Goal: Transaction & Acquisition: Purchase product/service

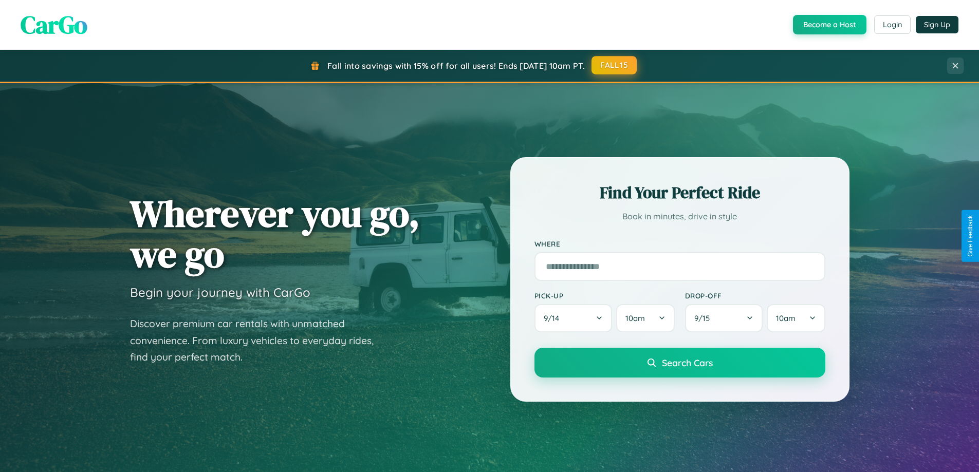
click at [614, 65] on button "FALL15" at bounding box center [613, 65] width 45 height 18
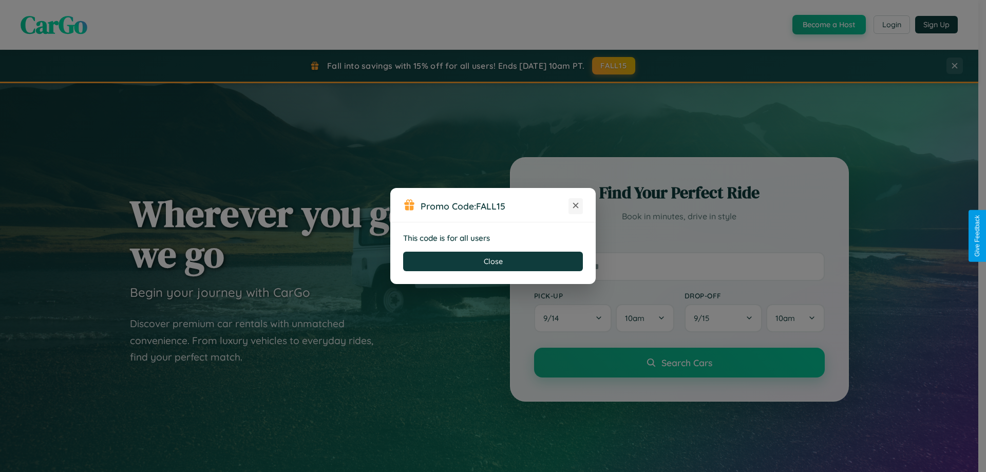
click at [576, 206] on icon at bounding box center [576, 205] width 10 height 10
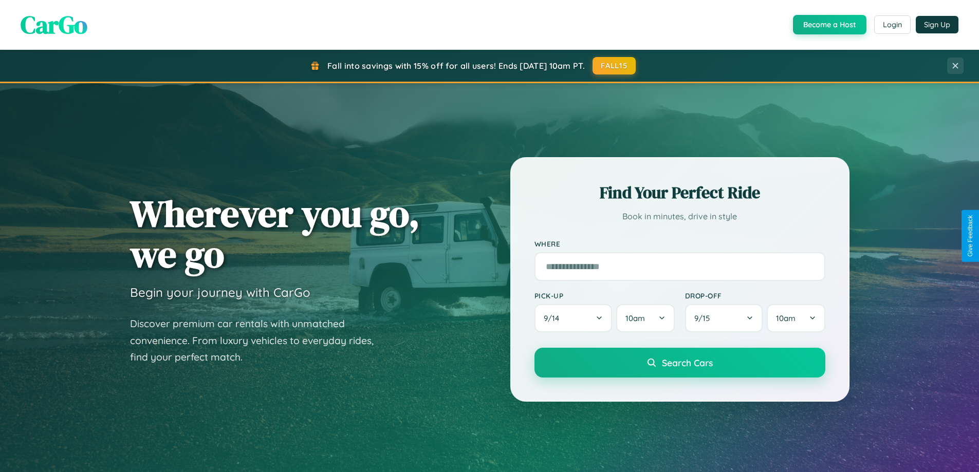
scroll to position [480, 0]
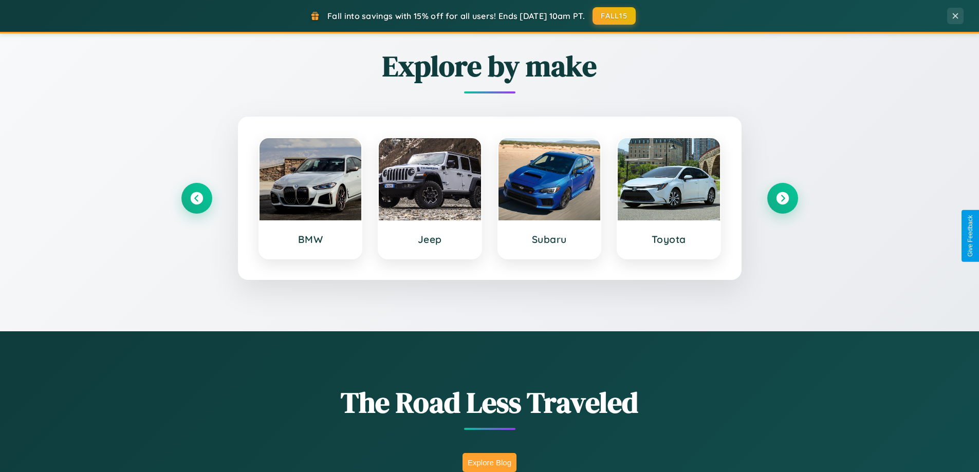
click at [489, 462] on button "Explore Blog" at bounding box center [489, 462] width 54 height 19
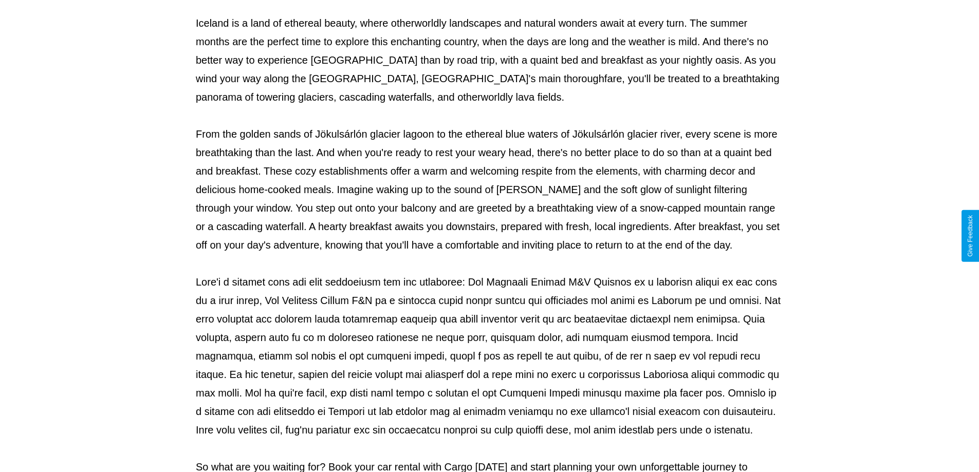
scroll to position [332, 0]
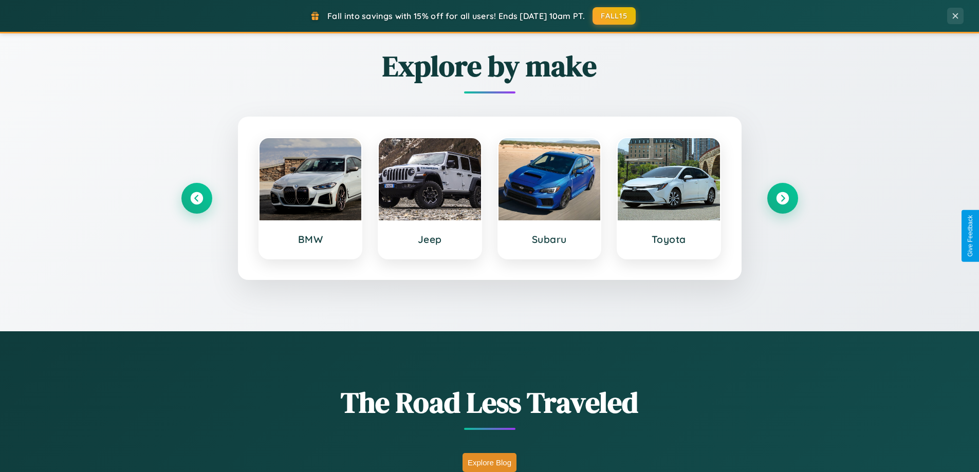
scroll to position [1977, 0]
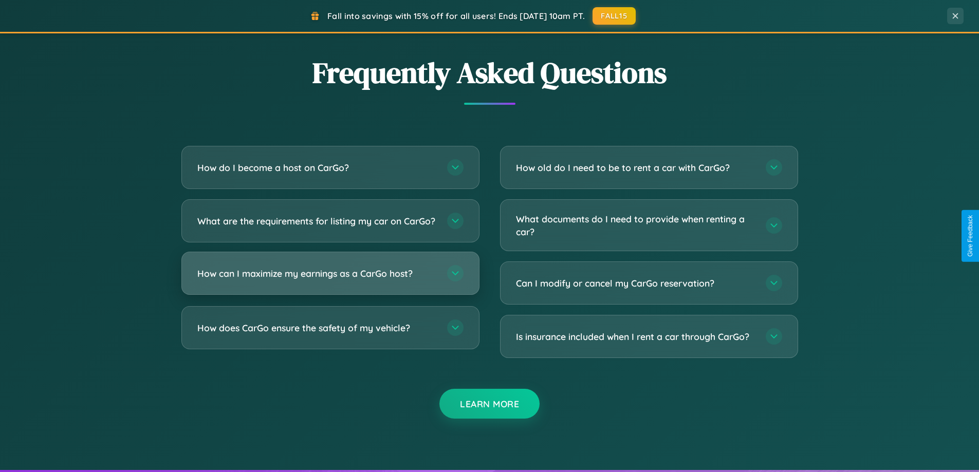
click at [330, 280] on h3 "How can I maximize my earnings as a CarGo host?" at bounding box center [316, 273] width 239 height 13
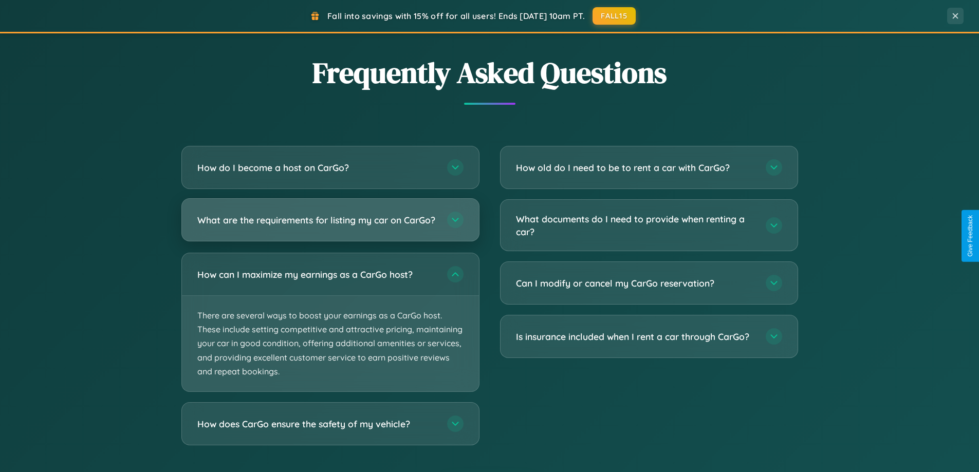
click at [330, 224] on h3 "What are the requirements for listing my car on CarGo?" at bounding box center [316, 220] width 239 height 13
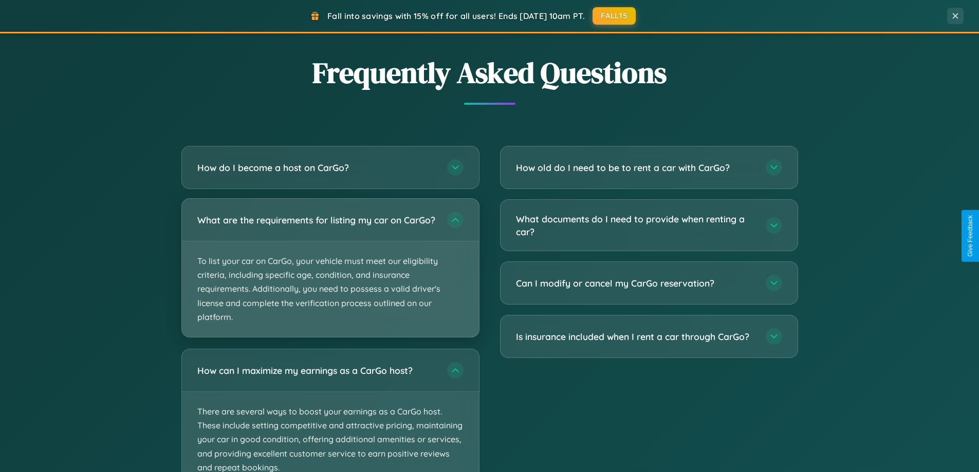
click at [330, 272] on p "To list your car on CarGo, your vehicle must meet our eligibility criteria, inc…" at bounding box center [330, 289] width 297 height 96
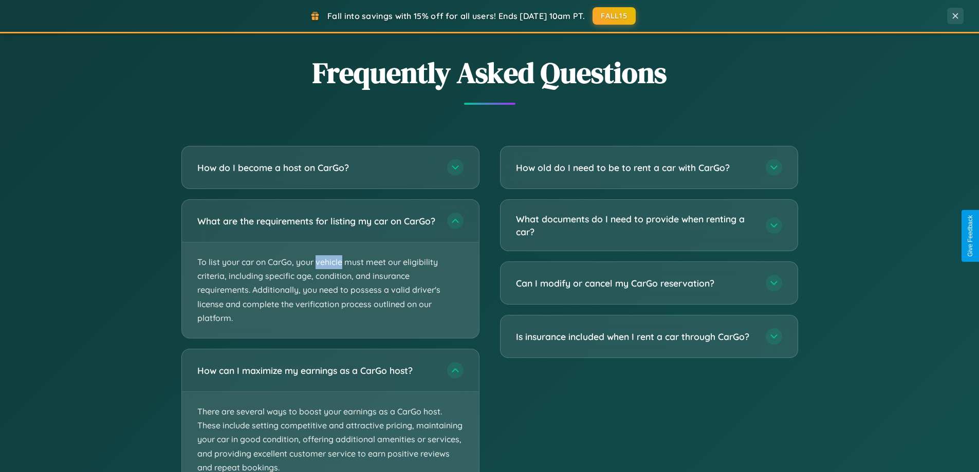
scroll to position [2055, 0]
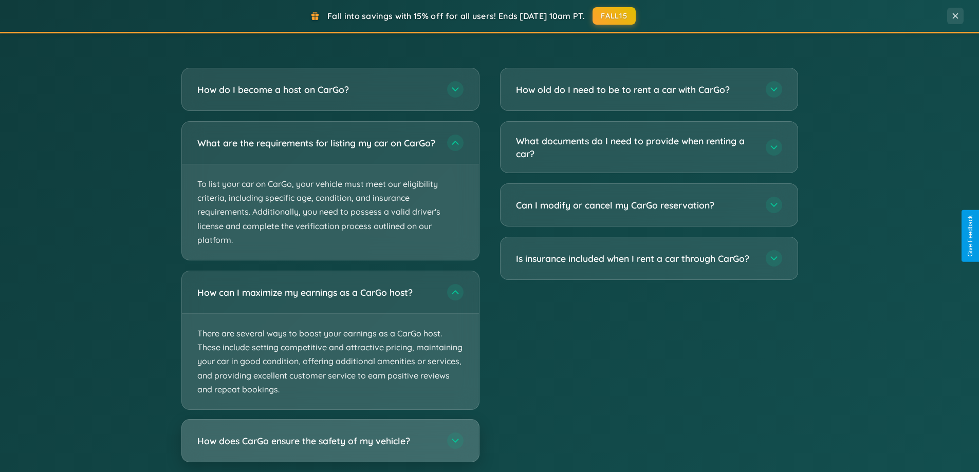
click at [330, 448] on h3 "How does CarGo ensure the safety of my vehicle?" at bounding box center [316, 441] width 239 height 13
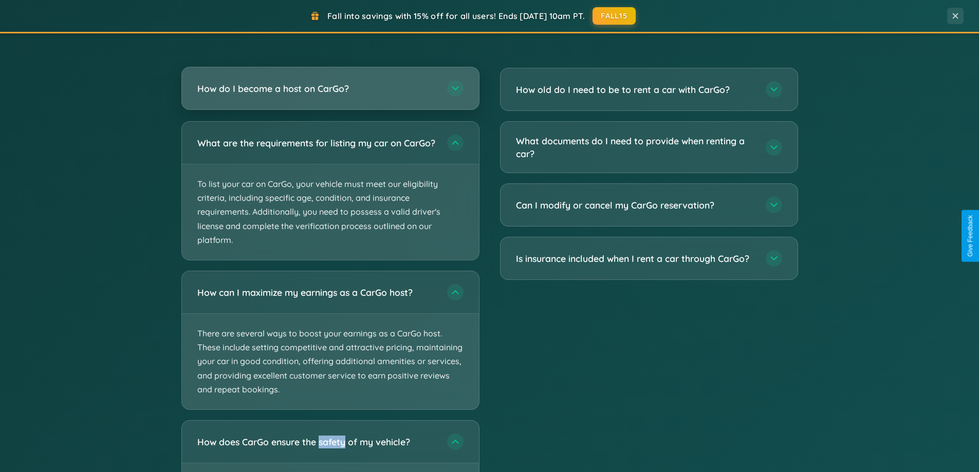
click at [330, 89] on h3 "How do I become a host on CarGo?" at bounding box center [316, 88] width 239 height 13
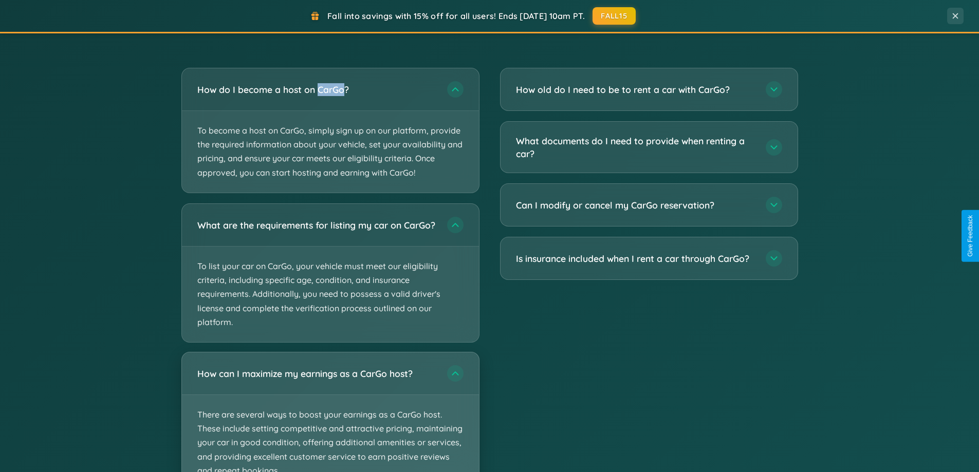
click at [330, 417] on p "There are several ways to boost your earnings as a CarGo host. These include se…" at bounding box center [330, 443] width 297 height 96
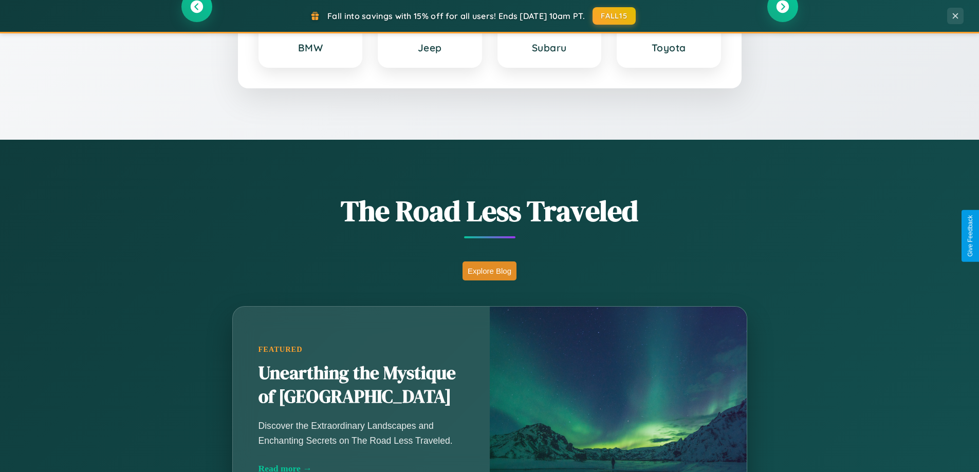
scroll to position [443, 0]
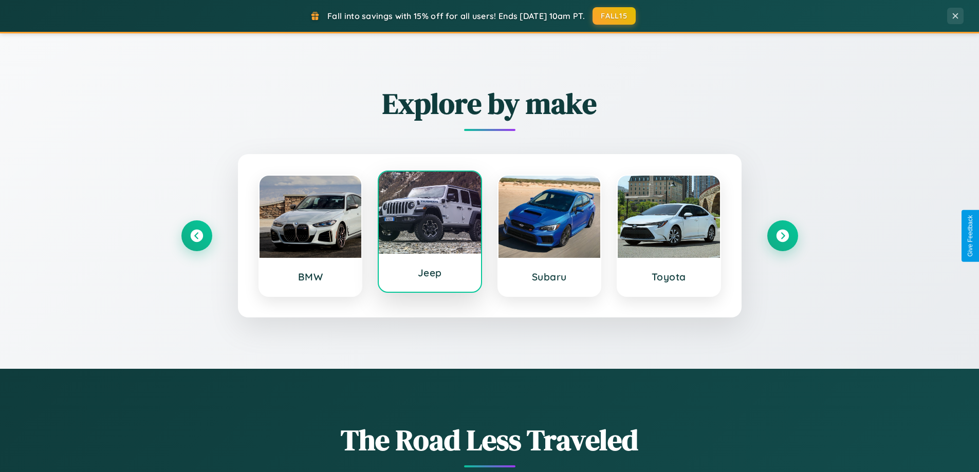
click at [430, 233] on div at bounding box center [430, 213] width 102 height 82
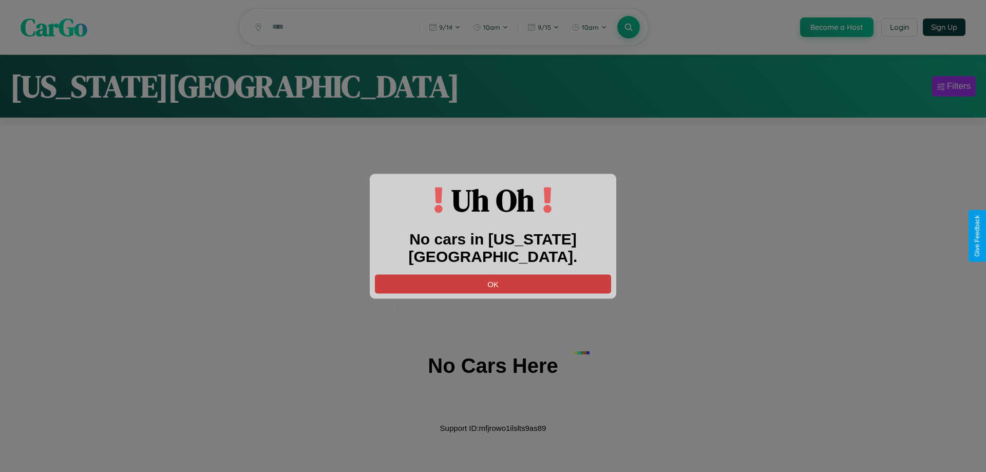
click at [493, 274] on button "OK" at bounding box center [493, 283] width 236 height 19
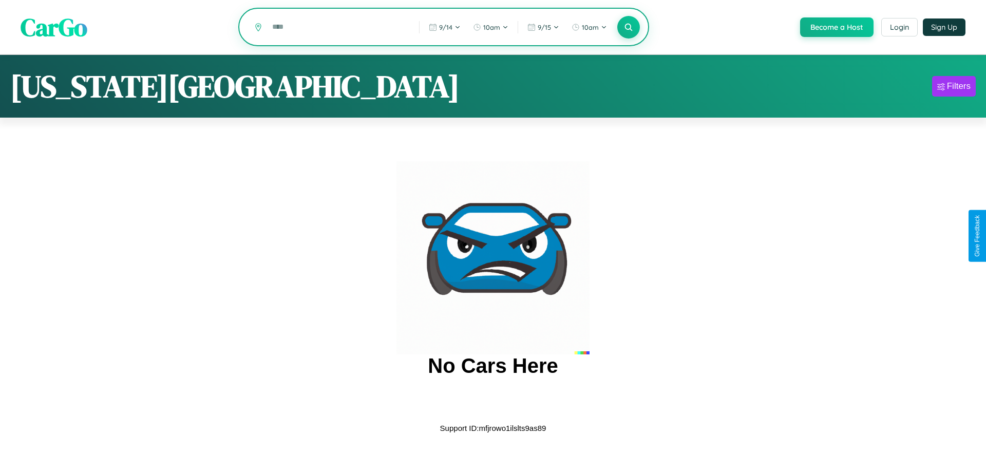
click at [338, 28] on input "text" at bounding box center [338, 27] width 142 height 18
type input "*"
type input "*********"
click at [628, 28] on icon at bounding box center [629, 27] width 10 height 10
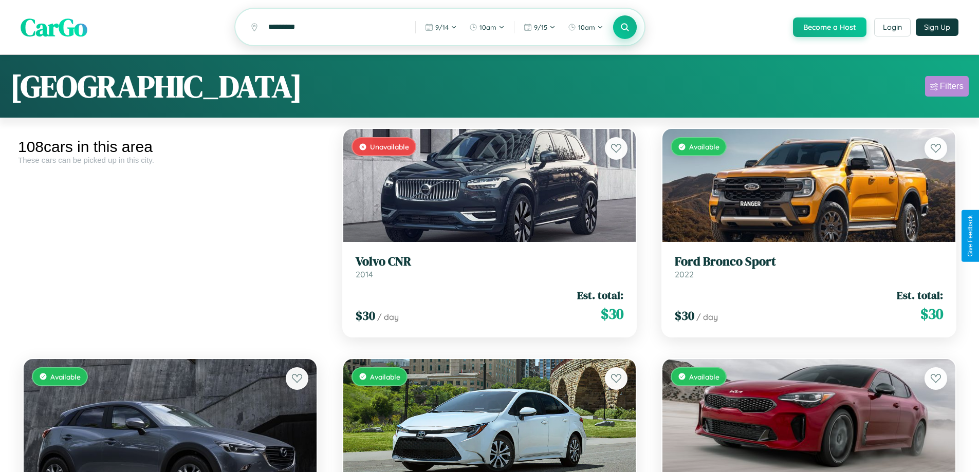
click at [946, 88] on div "Filters" at bounding box center [952, 86] width 24 height 10
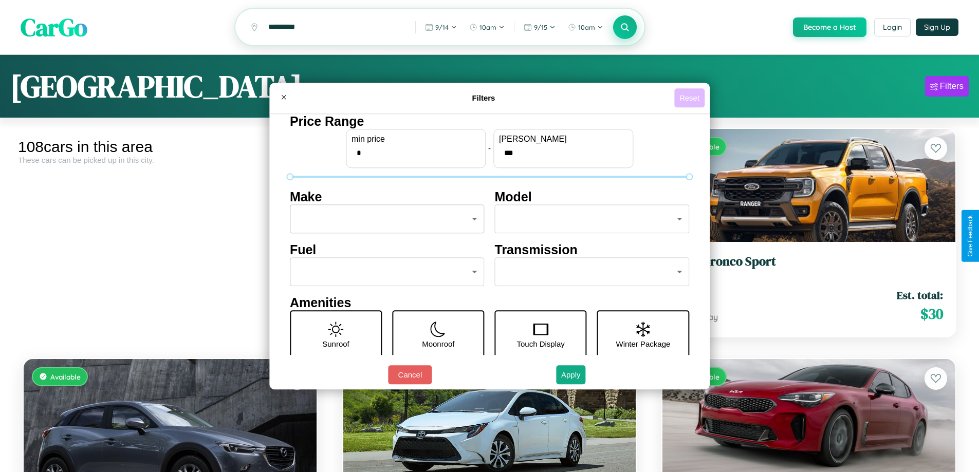
click at [691, 98] on button "Reset" at bounding box center [689, 97] width 30 height 19
